Goal: Task Accomplishment & Management: Complete application form

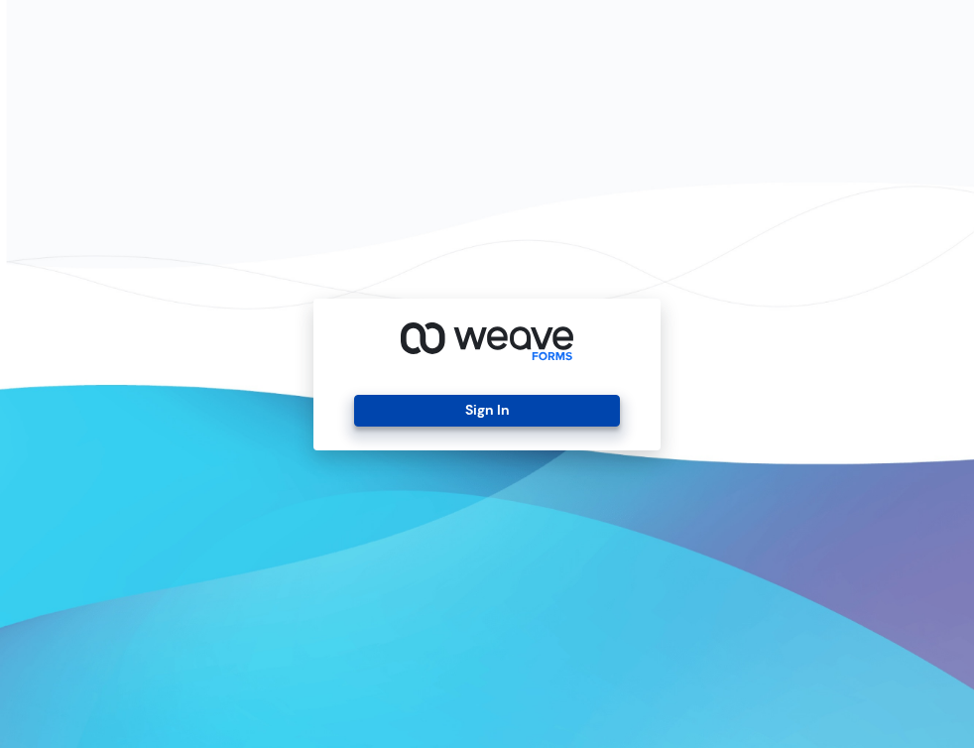
click at [597, 411] on button "Sign In" at bounding box center [486, 411] width 265 height 32
